Goal: Use online tool/utility

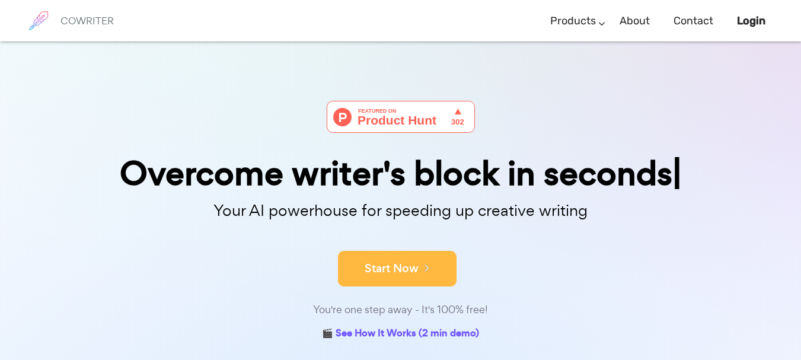
click at [439, 257] on button "Start Now" at bounding box center [397, 269] width 119 height 36
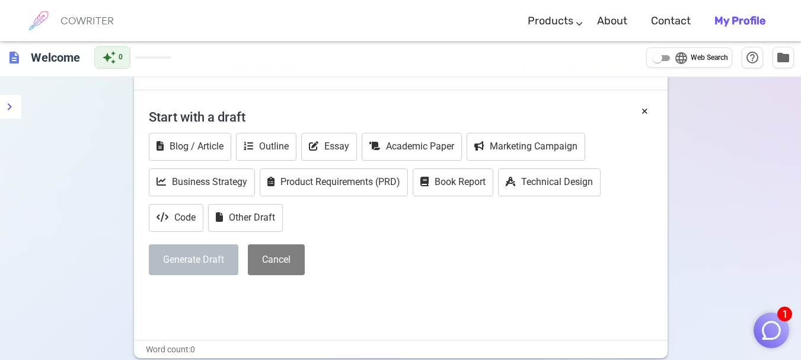
scroll to position [12, 0]
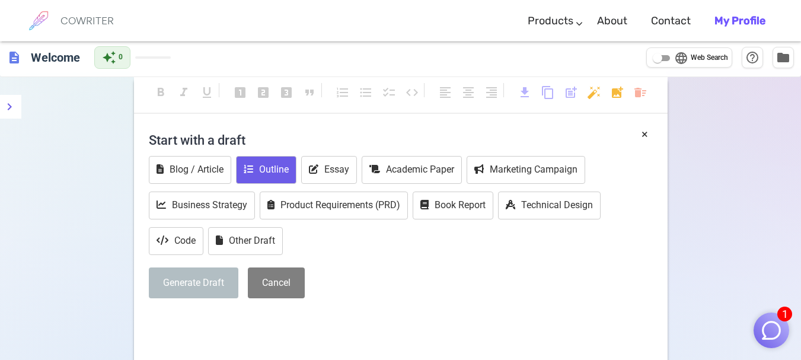
click at [280, 171] on button "Outline" at bounding box center [266, 170] width 60 height 28
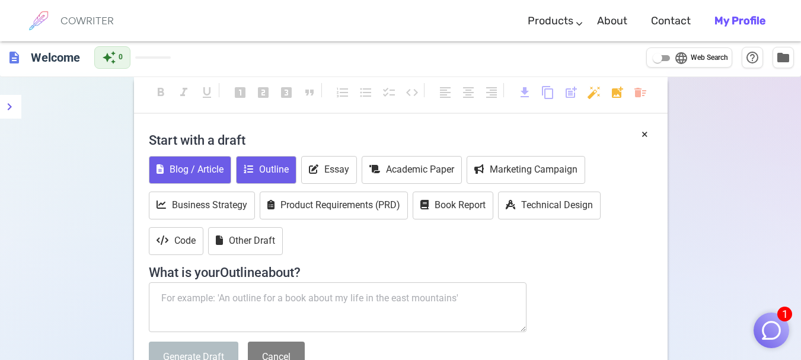
click at [190, 166] on button "Blog / Article" at bounding box center [190, 170] width 82 height 28
